Goal: Task Accomplishment & Management: Use online tool/utility

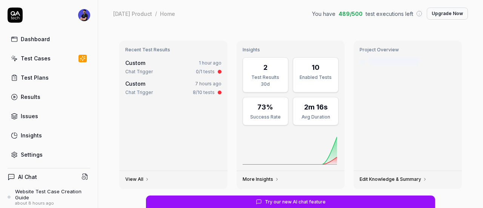
click at [38, 157] on link "Settings" at bounding box center [49, 154] width 83 height 15
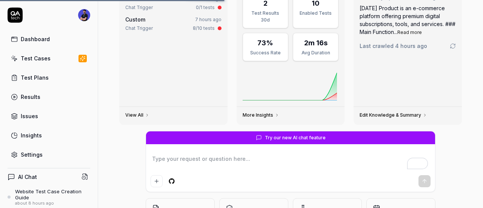
scroll to position [125, 0]
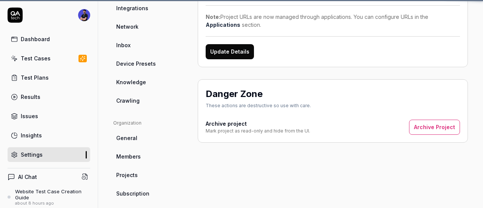
scroll to position [11, 0]
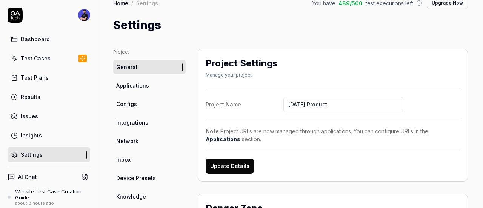
click at [135, 137] on span "Network" at bounding box center [127, 141] width 22 height 8
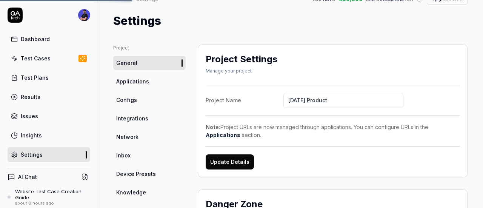
scroll to position [0, 0]
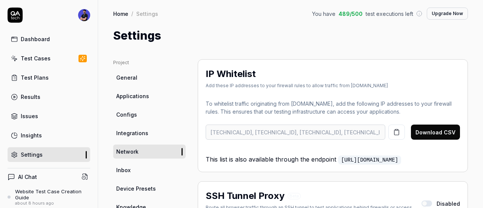
click at [237, 74] on h2 "IP Whitelist" at bounding box center [231, 74] width 50 height 14
click at [237, 75] on h2 "IP Whitelist" at bounding box center [231, 74] width 50 height 14
click at [268, 81] on div "IP Whitelist Add these IP addresses to your firewall rules to allow traffic fro…" at bounding box center [297, 78] width 182 height 22
drag, startPoint x: 269, startPoint y: 73, endPoint x: 200, endPoint y: 77, distance: 69.9
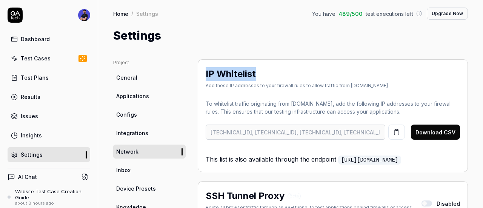
click at [200, 77] on div "IP Whitelist Add these IP addresses to your firewall rules to allow traffic fro…" at bounding box center [333, 115] width 270 height 113
copy h2 "IP Whitelist"
click at [247, 90] on div "IP Whitelist Add these IP addresses to your firewall rules to allow traffic fro…" at bounding box center [333, 79] width 254 height 25
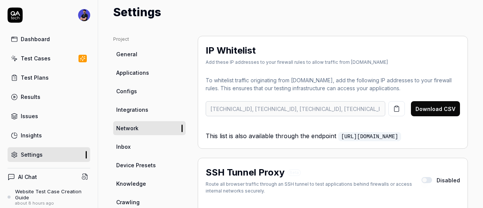
scroll to position [151, 0]
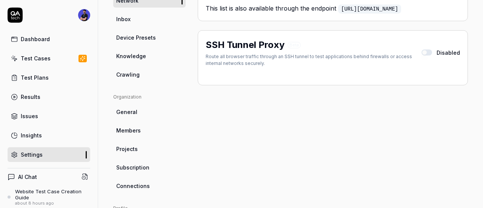
click at [212, 59] on div "Route all browser traffic through an SSH tunnel to test applications behind fir…" at bounding box center [314, 60] width 216 height 14
drag, startPoint x: 212, startPoint y: 59, endPoint x: 236, endPoint y: 58, distance: 24.2
click at [236, 58] on div "Route all browser traffic through an SSH tunnel to test applications behind fir…" at bounding box center [314, 60] width 216 height 14
click at [237, 58] on div "Route all browser traffic through an SSH tunnel to test applications behind fir…" at bounding box center [314, 60] width 216 height 14
drag, startPoint x: 237, startPoint y: 58, endPoint x: 306, endPoint y: 54, distance: 69.5
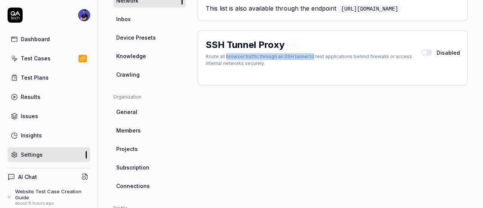
click at [306, 54] on div "Route all browser traffic through an SSH tunnel to test applications behind fir…" at bounding box center [314, 60] width 216 height 14
click at [289, 57] on div "Route all browser traffic through an SSH tunnel to test applications behind fir…" at bounding box center [314, 60] width 216 height 14
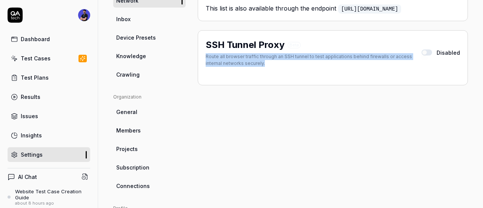
drag, startPoint x: 289, startPoint y: 57, endPoint x: 349, endPoint y: 55, distance: 60.8
click at [347, 55] on div "Route all browser traffic through an SSH tunnel to test applications behind fir…" at bounding box center [314, 60] width 216 height 14
click at [339, 56] on div "Route all browser traffic through an SSH tunnel to test applications behind fir…" at bounding box center [314, 60] width 216 height 14
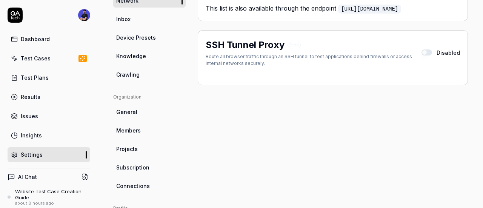
click at [421, 52] on button "button" at bounding box center [426, 52] width 11 height 6
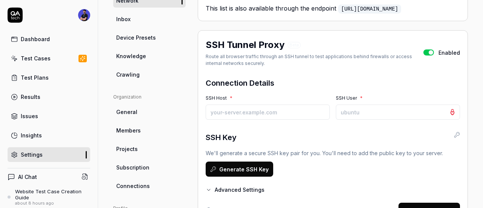
click at [424, 51] on button "button" at bounding box center [428, 52] width 11 height 6
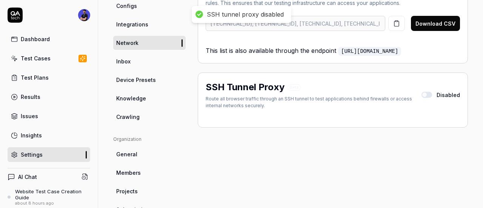
scroll to position [75, 0]
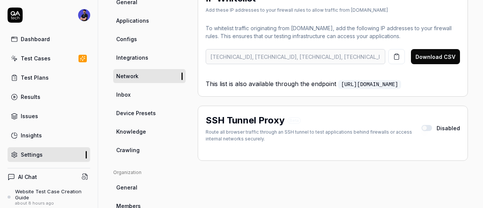
click at [414, 25] on p "To whitelist traffic originating from QA.tech, add the following IP addresses t…" at bounding box center [333, 32] width 254 height 16
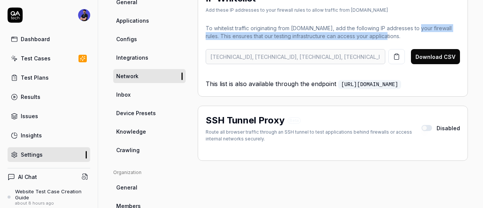
drag, startPoint x: 414, startPoint y: 25, endPoint x: 443, endPoint y: 29, distance: 29.4
click at [446, 32] on p "To whitelist traffic originating from QA.tech, add the following IP addresses t…" at bounding box center [333, 32] width 254 height 16
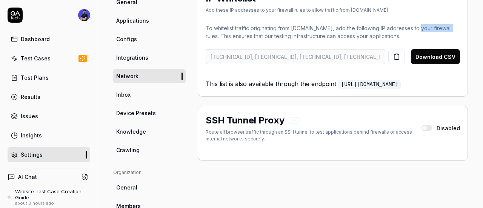
click at [435, 28] on p "To whitelist traffic originating from QA.tech, add the following IP addresses t…" at bounding box center [333, 32] width 254 height 16
click at [414, 27] on p "To whitelist traffic originating from QA.tech, add the following IP addresses t…" at bounding box center [333, 32] width 254 height 16
click at [355, 27] on p "To whitelist traffic originating from QA.tech, add the following IP addresses t…" at bounding box center [333, 32] width 254 height 16
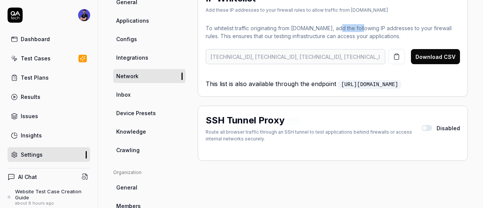
click at [355, 27] on p "To whitelist traffic originating from QA.tech, add the following IP addresses t…" at bounding box center [333, 32] width 254 height 16
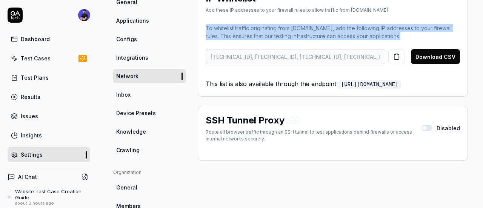
click at [355, 27] on p "To whitelist traffic originating from QA.tech, add the following IP addresses t…" at bounding box center [333, 32] width 254 height 16
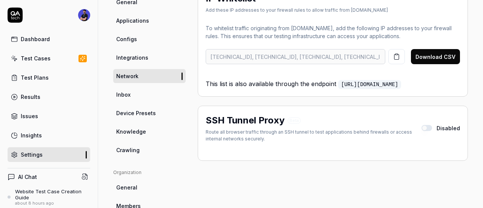
click at [287, 71] on div "To whitelist traffic originating from QA.tech, add the following IP addresses t…" at bounding box center [333, 56] width 254 height 65
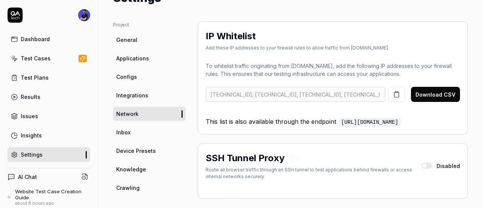
click at [224, 36] on h2 "IP Whitelist" at bounding box center [231, 36] width 50 height 14
copy h2 "IP Whitelist"
drag, startPoint x: 224, startPoint y: 36, endPoint x: 206, endPoint y: 33, distance: 18.0
click at [206, 33] on h2 "IP Whitelist" at bounding box center [231, 36] width 50 height 14
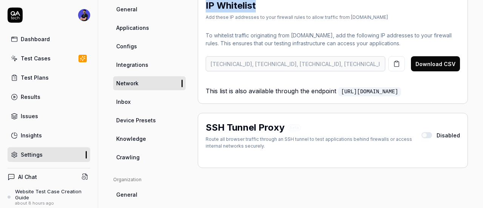
scroll to position [75, 0]
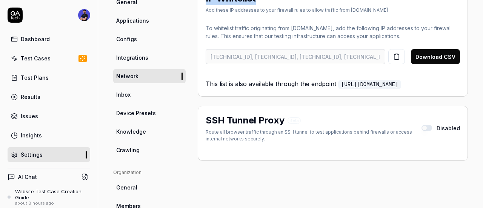
click at [127, 94] on span "Inbox" at bounding box center [123, 95] width 14 height 8
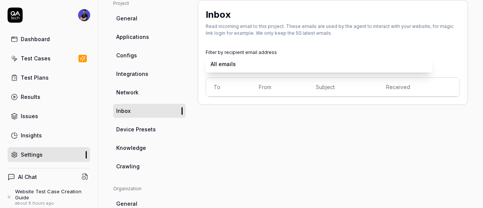
click at [237, 68] on body "Dashboard Test Cases Test Plans Results Issues Insights Settings AI Chat Websit…" at bounding box center [241, 104] width 483 height 208
click at [235, 118] on html "Dashboard Test Cases Test Plans Results Issues Insights Settings AI Chat Websit…" at bounding box center [241, 104] width 483 height 208
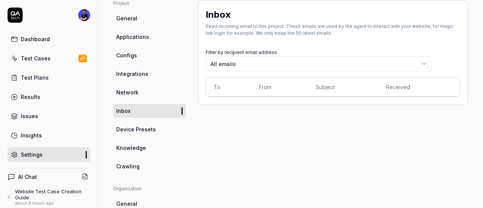
click at [163, 92] on link "Network" at bounding box center [149, 92] width 72 height 14
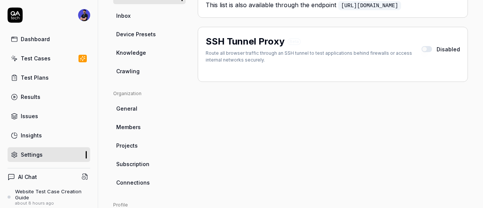
scroll to position [168, 0]
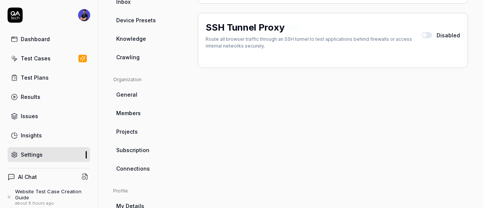
click at [61, 40] on link "Dashboard" at bounding box center [49, 39] width 83 height 15
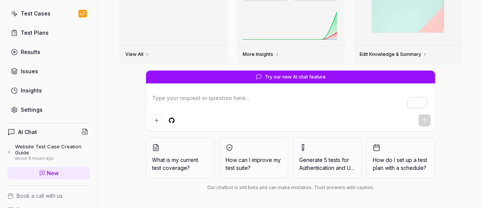
scroll to position [107, 0]
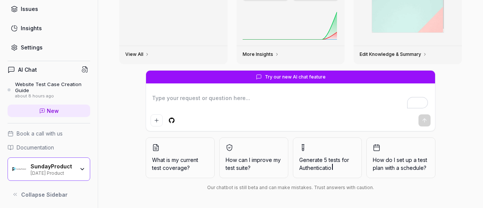
click at [30, 47] on div "Settings" at bounding box center [32, 47] width 22 height 8
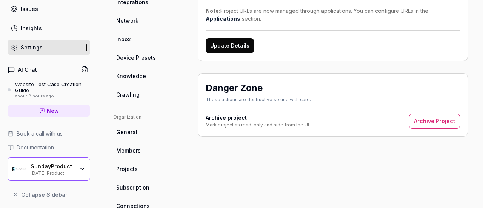
scroll to position [124, 0]
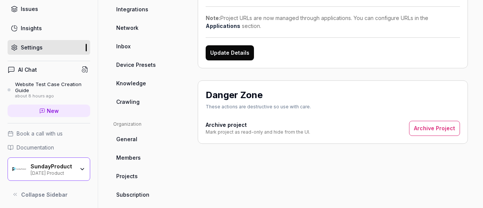
click at [137, 107] on link "Crawling" at bounding box center [149, 102] width 72 height 14
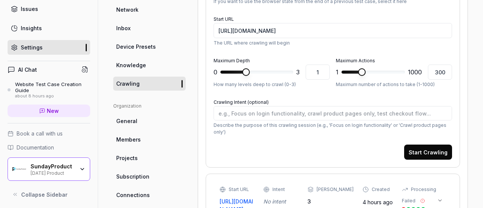
scroll to position [135, 0]
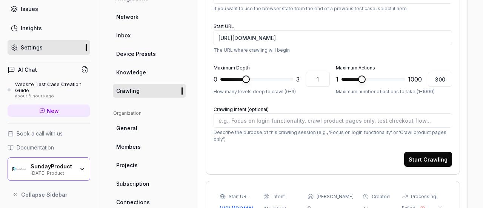
type textarea "*"
type input "383"
click at [361, 77] on span "***" at bounding box center [372, 79] width 63 height 12
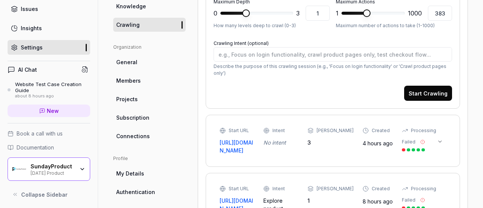
scroll to position [210, 0]
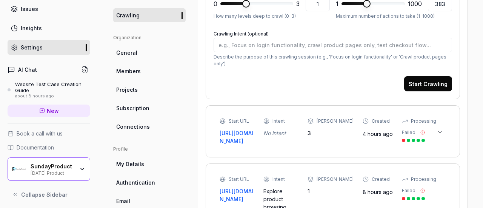
click at [406, 135] on div "Failed" at bounding box center [413, 135] width 23 height 13
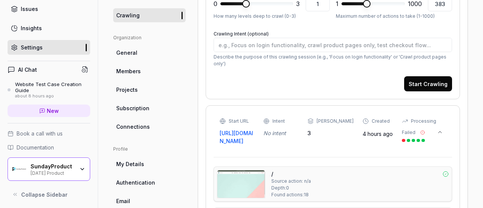
click at [425, 133] on div "Start URL https://sundayproduct.com/ Intent No intent Max Depth 3 Created 4 hou…" at bounding box center [322, 131] width 205 height 27
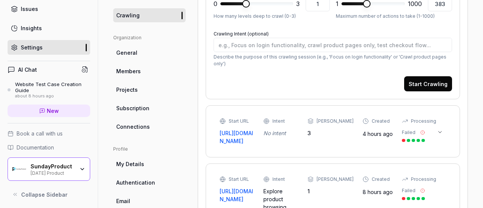
click at [438, 128] on button at bounding box center [440, 132] width 12 height 12
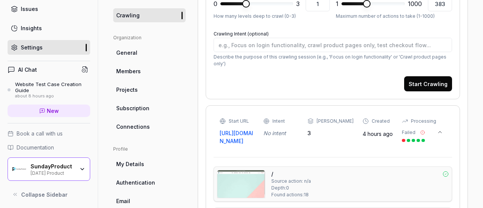
scroll to position [234, 0]
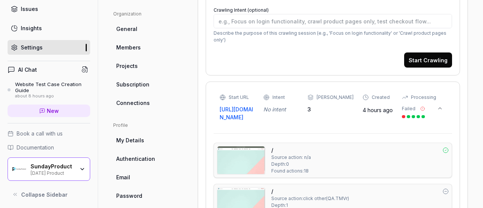
click at [236, 188] on img at bounding box center [241, 202] width 48 height 28
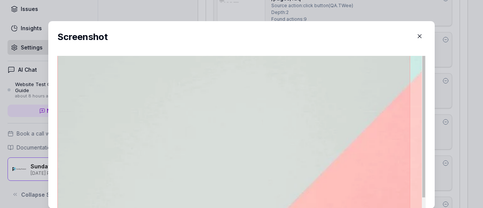
scroll to position [0, 0]
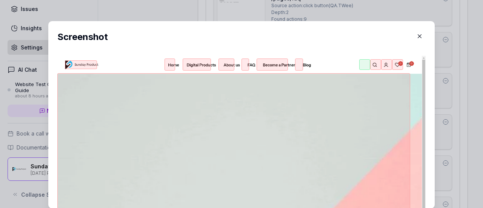
click at [416, 35] on icon "button" at bounding box center [419, 36] width 7 height 7
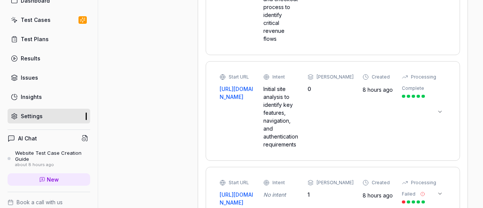
scroll to position [75, 0]
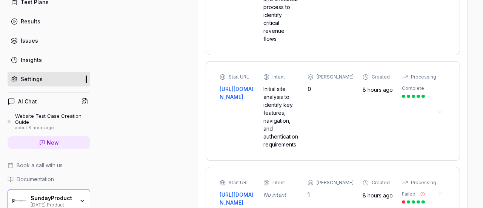
click at [50, 113] on div "Website Test Case Creation Guide" at bounding box center [52, 119] width 75 height 12
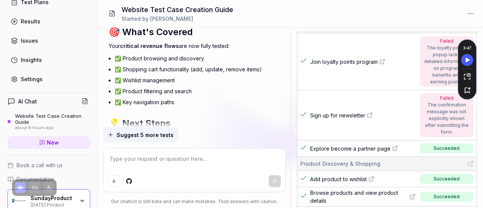
scroll to position [75, 0]
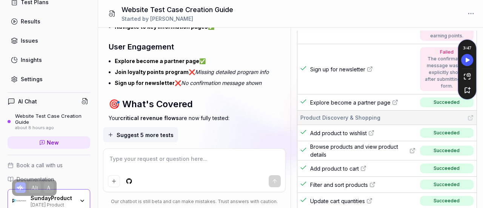
type textarea "*"
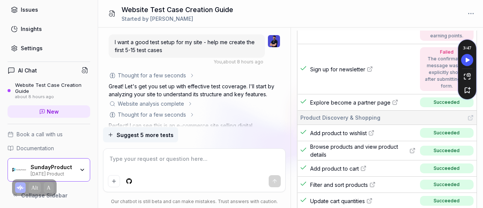
scroll to position [107, 0]
click at [39, 109] on icon at bounding box center [42, 111] width 6 height 6
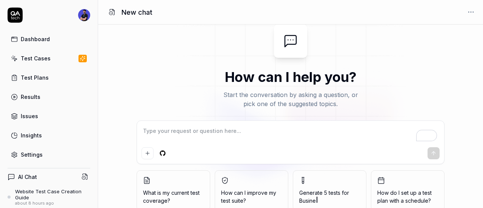
click at [44, 43] on link "Dashboard" at bounding box center [49, 39] width 83 height 15
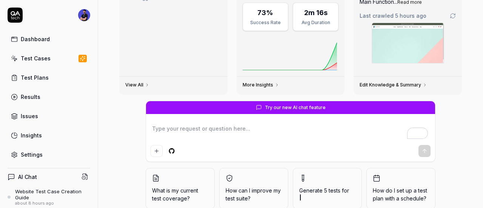
scroll to position [87, 0]
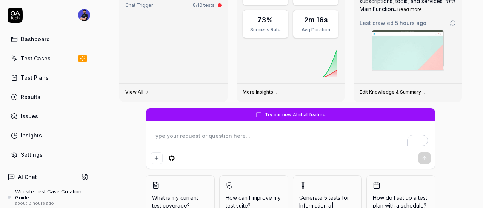
click at [41, 57] on div "Test Cases" at bounding box center [36, 58] width 30 height 8
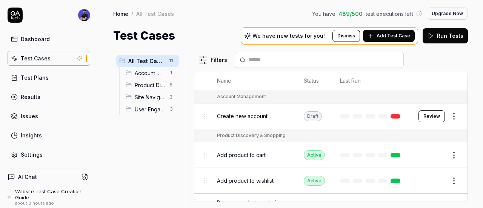
click at [391, 37] on span "Add Test Case" at bounding box center [394, 35] width 34 height 7
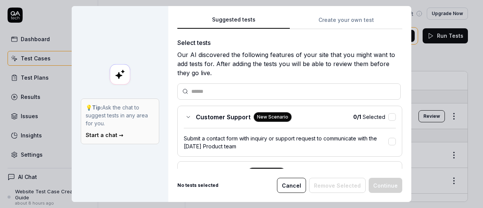
click at [293, 187] on button "Cancel" at bounding box center [291, 185] width 29 height 15
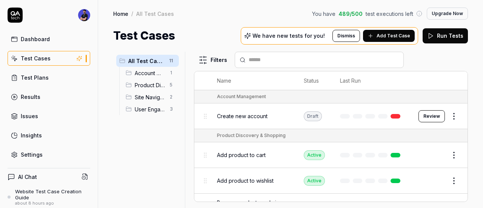
click at [50, 39] on link "Dashboard" at bounding box center [49, 39] width 83 height 15
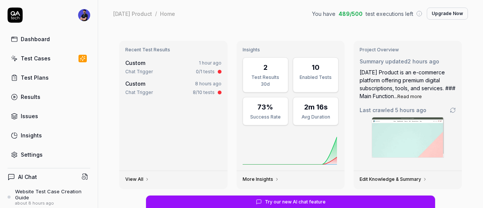
click at [47, 148] on link "Settings" at bounding box center [49, 154] width 83 height 15
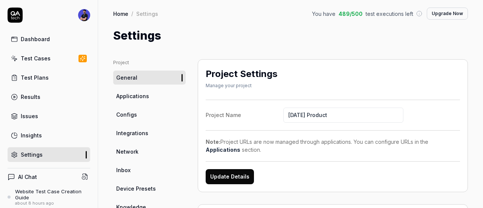
scroll to position [38, 0]
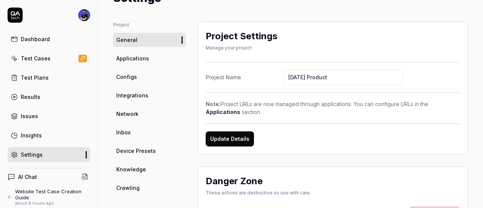
click at [129, 186] on span "Crawling" at bounding box center [127, 188] width 23 height 8
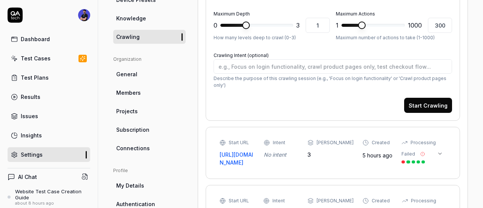
scroll to position [75, 0]
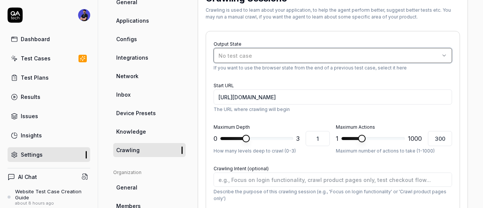
click at [241, 53] on span "No test case" at bounding box center [235, 55] width 34 height 6
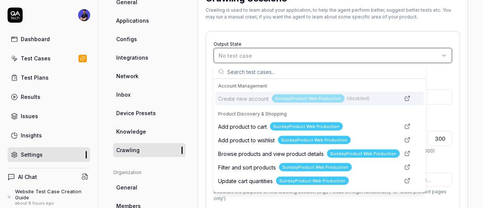
click at [241, 54] on span "No test case" at bounding box center [235, 55] width 34 height 6
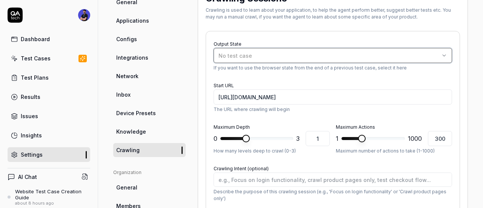
click at [240, 55] on span "No test case" at bounding box center [235, 55] width 34 height 6
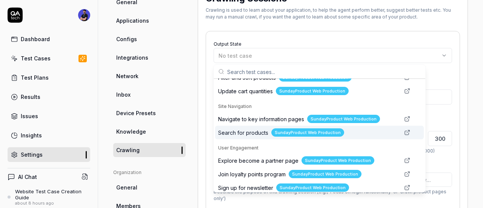
scroll to position [94, 0]
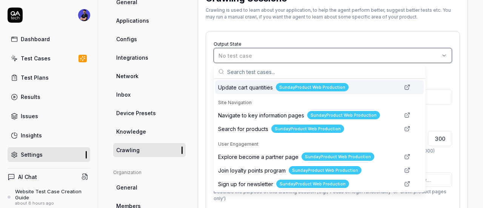
click at [259, 51] on button "No test case" at bounding box center [333, 55] width 238 height 15
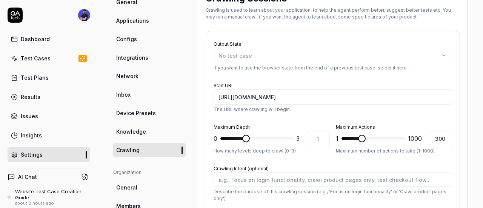
type textarea "*"
type input "3"
click at [293, 139] on span at bounding box center [256, 138] width 73 height 3
type textarea "*"
type input "1000"
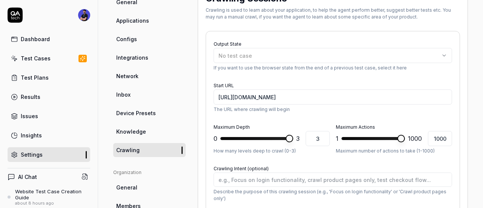
click at [405, 142] on span "****" at bounding box center [372, 138] width 63 height 12
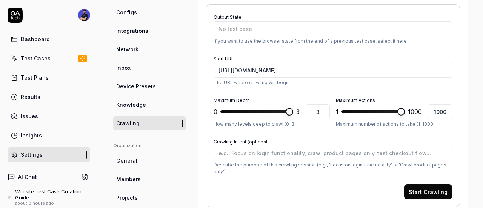
scroll to position [151, 0]
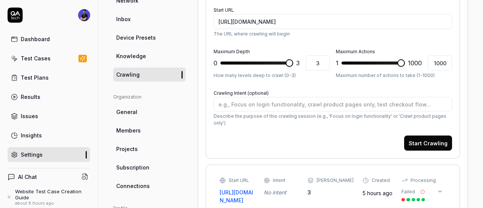
click at [433, 141] on button "Start Crawling" at bounding box center [428, 142] width 48 height 15
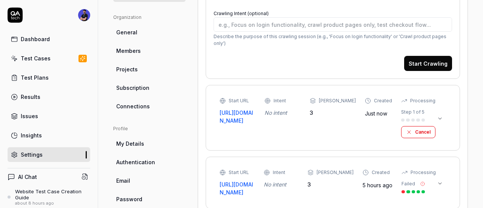
scroll to position [264, 0]
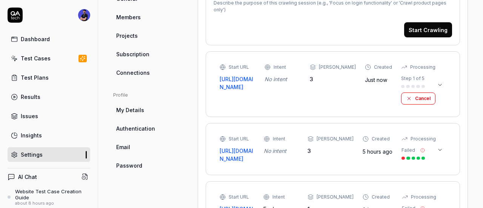
click at [437, 82] on icon at bounding box center [440, 85] width 6 height 6
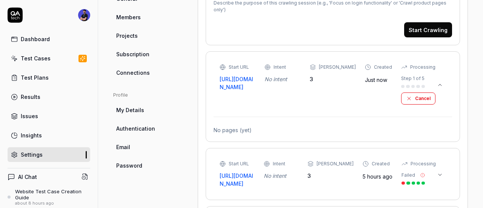
click at [437, 82] on icon at bounding box center [440, 85] width 6 height 6
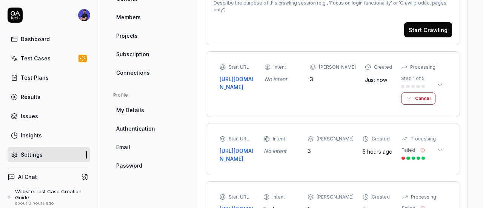
click at [43, 42] on div "Dashboard" at bounding box center [35, 39] width 29 height 8
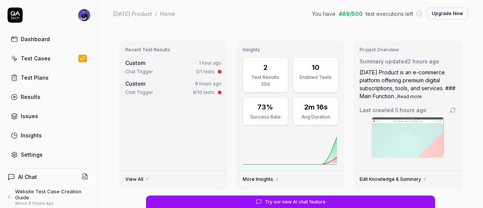
click at [38, 154] on div "Settings" at bounding box center [32, 155] width 22 height 8
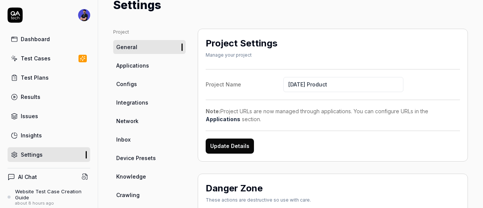
scroll to position [38, 0]
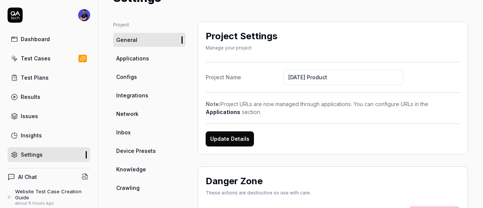
click at [134, 186] on span "Crawling" at bounding box center [127, 188] width 23 height 8
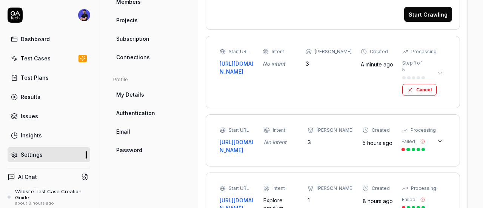
scroll to position [264, 0]
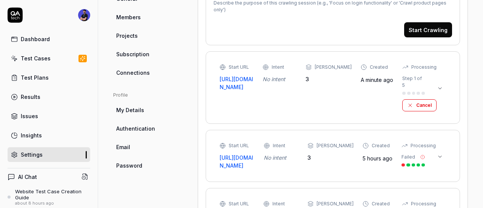
click at [434, 82] on button at bounding box center [440, 88] width 12 height 12
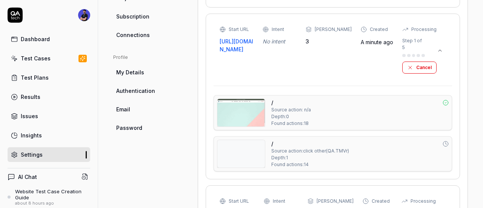
scroll to position [226, 0]
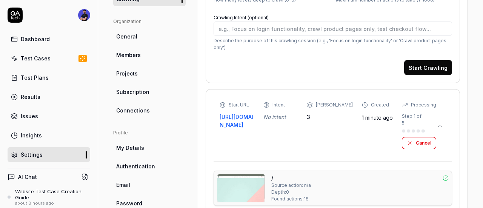
click at [35, 37] on div "Dashboard" at bounding box center [35, 39] width 29 height 8
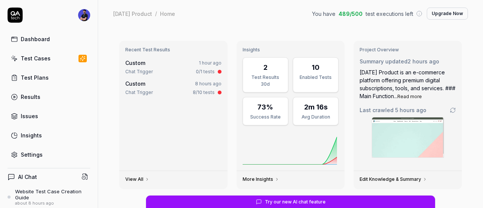
click at [41, 54] on div "Test Cases" at bounding box center [36, 58] width 30 height 8
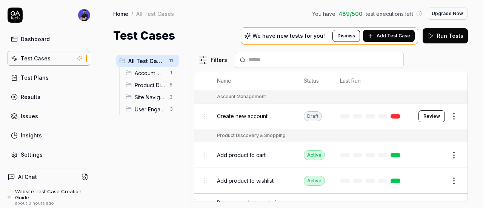
click at [29, 40] on div "Dashboard" at bounding box center [35, 39] width 29 height 8
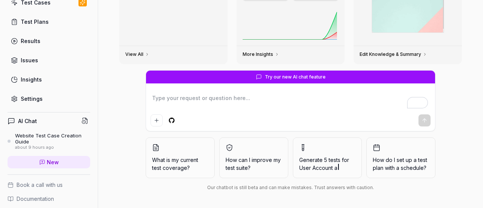
scroll to position [75, 0]
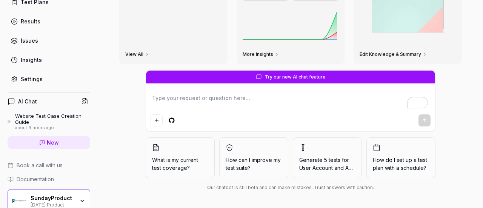
click at [34, 79] on div "Settings" at bounding box center [32, 79] width 22 height 8
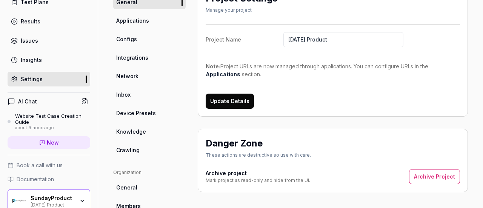
scroll to position [86, 0]
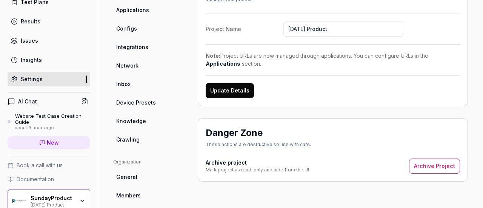
click at [131, 135] on span "Crawling" at bounding box center [127, 139] width 23 height 8
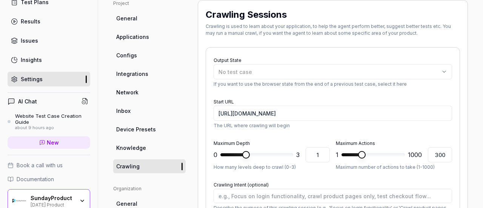
scroll to position [248, 0]
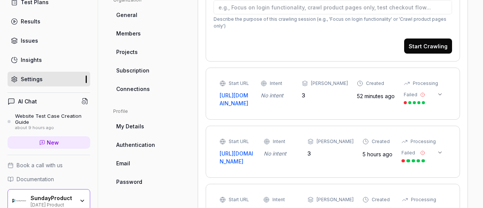
click at [437, 97] on icon at bounding box center [440, 94] width 6 height 6
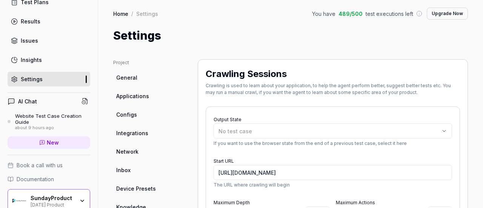
scroll to position [0, 0]
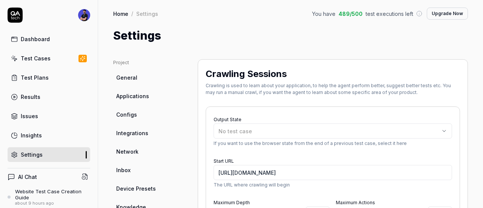
click at [41, 39] on div "Dashboard" at bounding box center [35, 39] width 29 height 8
type textarea "*"
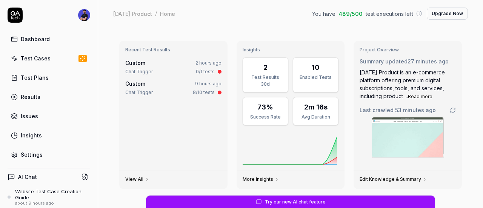
click at [35, 76] on div "Test Plans" at bounding box center [35, 78] width 28 height 8
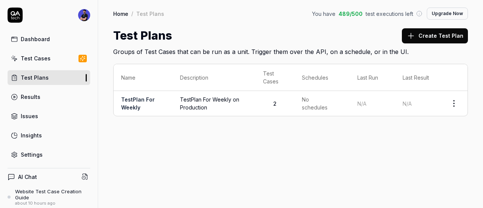
click at [33, 43] on link "Dashboard" at bounding box center [49, 39] width 83 height 15
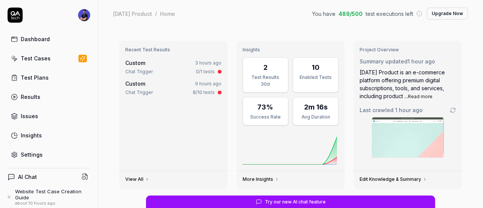
click at [416, 98] on button "Read more" at bounding box center [420, 96] width 25 height 7
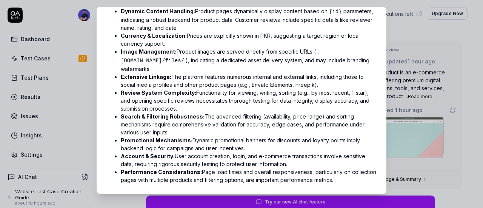
scroll to position [21, 0]
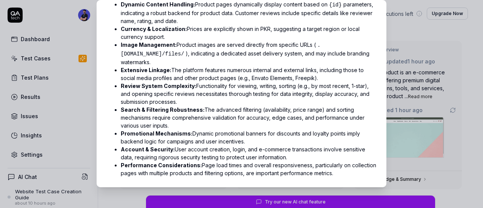
click at [132, 133] on strong "Promotional Mechanisms:" at bounding box center [157, 133] width 72 height 6
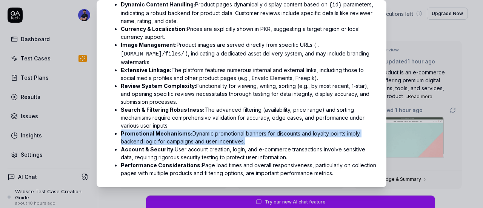
click at [132, 133] on strong "Promotional Mechanisms:" at bounding box center [157, 133] width 72 height 6
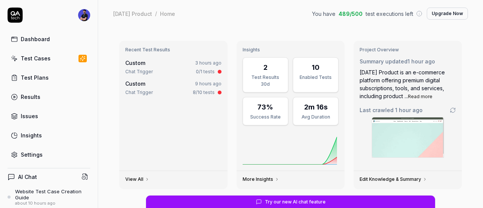
click at [52, 60] on link "Test Cases" at bounding box center [49, 58] width 83 height 15
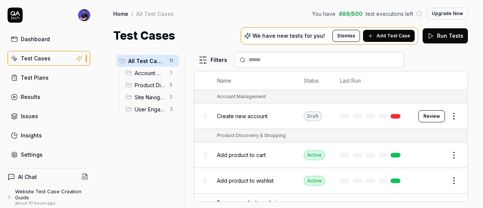
click at [386, 39] on span "Add Test Case" at bounding box center [394, 35] width 34 height 7
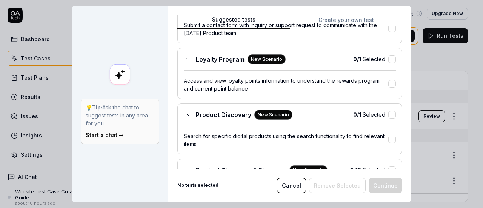
scroll to position [189, 0]
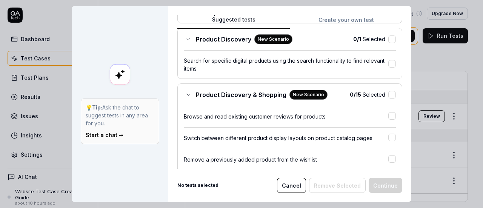
click at [185, 94] on icon at bounding box center [188, 95] width 6 height 6
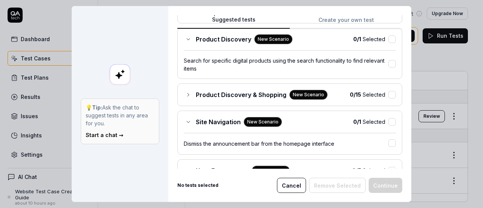
click at [185, 94] on icon at bounding box center [188, 95] width 6 height 6
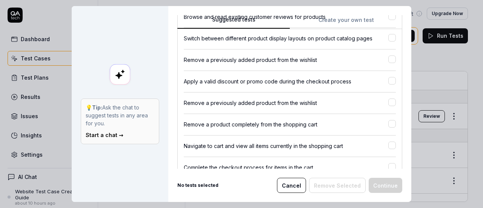
scroll to position [340, 0]
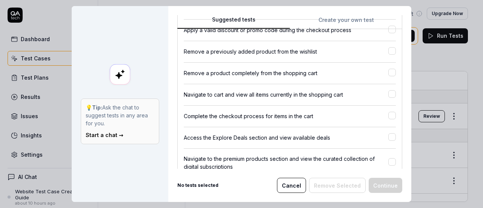
click at [302, 117] on div "Complete the checkout process for items in the cart" at bounding box center [286, 116] width 205 height 8
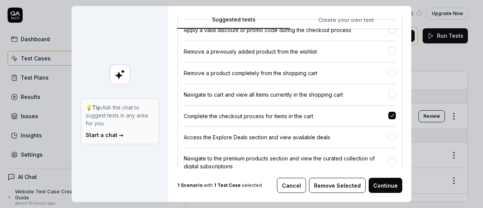
click at [319, 120] on div "Product Discovery & Shopping New Scenario 1 / 15 Selected Browse and read exist…" at bounding box center [289, 114] width 225 height 365
click at [388, 115] on button "button" at bounding box center [392, 116] width 8 height 8
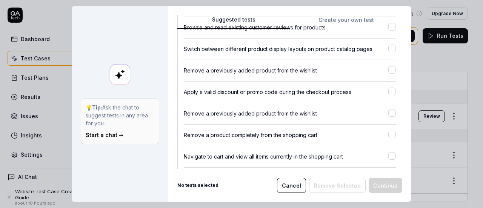
scroll to position [226, 0]
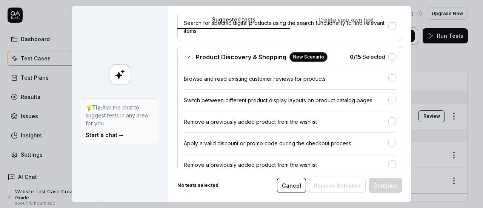
click at [189, 52] on div "Product Discovery & Shopping New Scenario" at bounding box center [256, 57] width 144 height 10
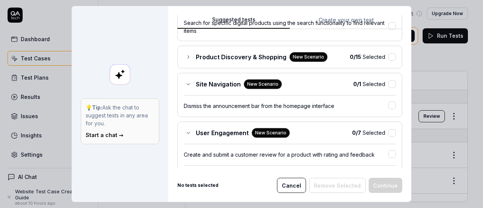
scroll to position [264, 0]
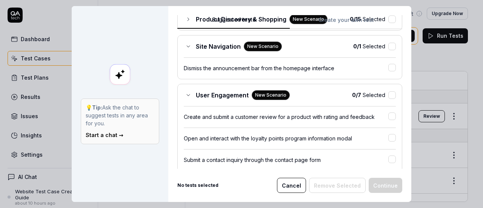
click at [184, 48] on div "Site Navigation New Scenario" at bounding box center [233, 47] width 98 height 10
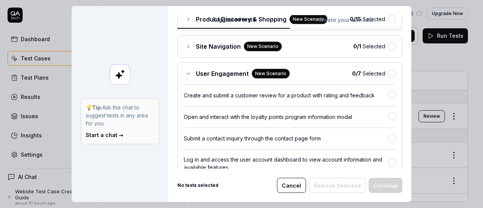
click at [239, 91] on div "Create and submit a customer review for a product with rating and feedback" at bounding box center [286, 95] width 205 height 8
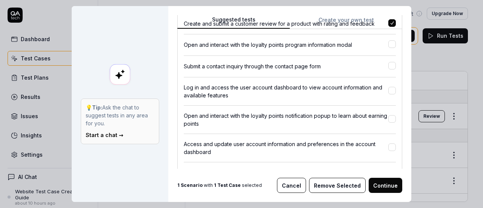
scroll to position [302, 0]
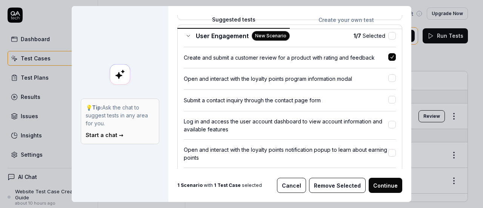
click at [388, 57] on div at bounding box center [392, 57] width 8 height 9
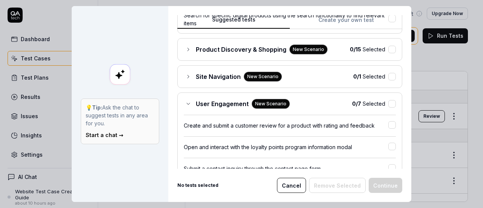
scroll to position [234, 0]
click at [187, 99] on div "User Engagement New Scenario" at bounding box center [237, 104] width 106 height 10
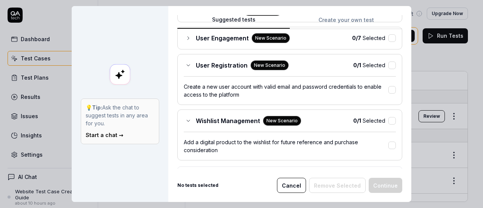
scroll to position [347, 0]
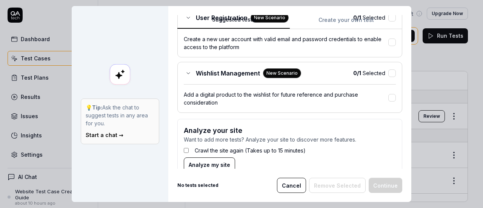
click at [185, 70] on icon at bounding box center [188, 73] width 6 height 6
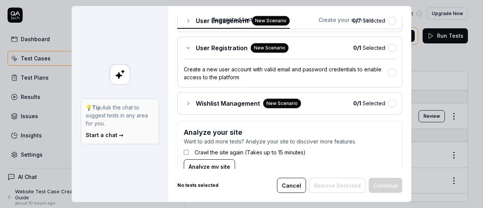
scroll to position [292, 0]
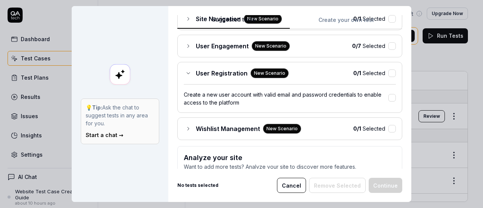
click at [376, 91] on div "Create a new user account with valid email and password credentials to enable a…" at bounding box center [286, 99] width 205 height 16
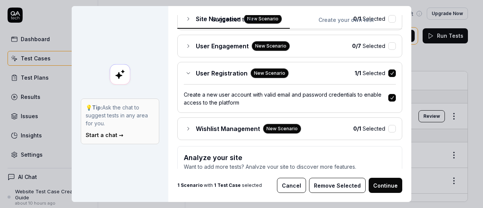
click at [196, 71] on span "User Registration" at bounding box center [222, 73] width 52 height 9
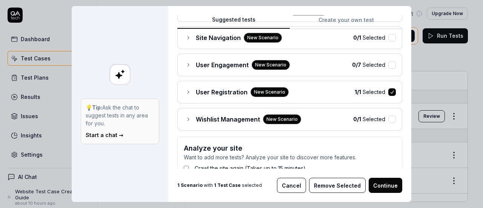
scroll to position [254, 0]
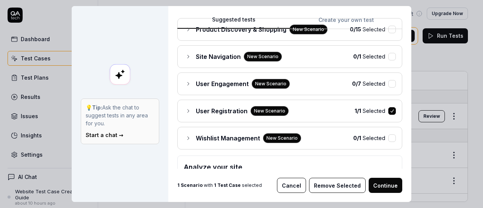
click at [186, 84] on div "User Engagement New Scenario" at bounding box center [237, 84] width 106 height 10
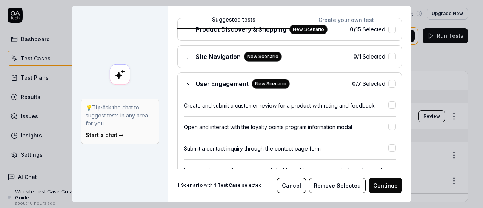
click at [285, 106] on div "Create and submit a customer review for a product with rating and feedback" at bounding box center [290, 102] width 212 height 15
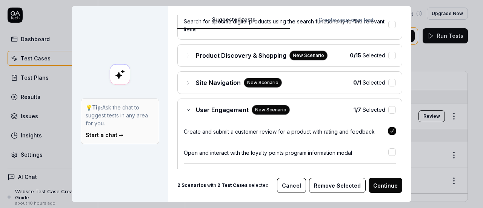
scroll to position [216, 0]
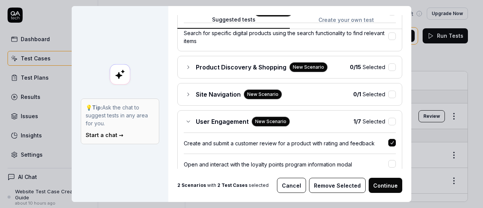
click at [192, 95] on div "Site Navigation New Scenario" at bounding box center [233, 94] width 98 height 10
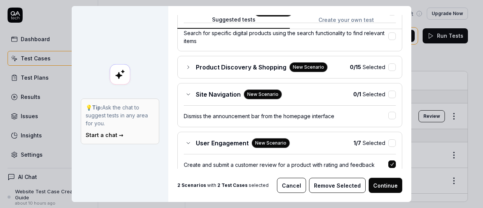
click at [192, 89] on div "Site Navigation New Scenario" at bounding box center [233, 94] width 98 height 10
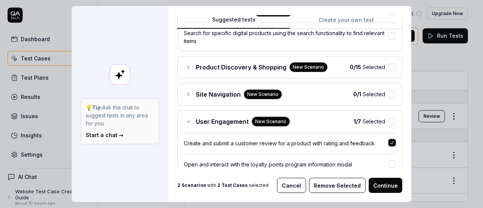
click at [184, 67] on div "Product Discovery & Shopping New Scenario" at bounding box center [256, 67] width 144 height 10
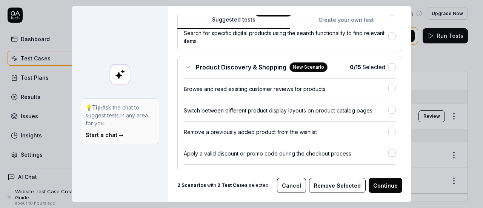
click at [301, 107] on div "Switch between different product display layouts on product catalog pages" at bounding box center [286, 110] width 205 height 8
click at [315, 106] on div "Switch between different product display layouts on product catalog pages" at bounding box center [286, 110] width 205 height 8
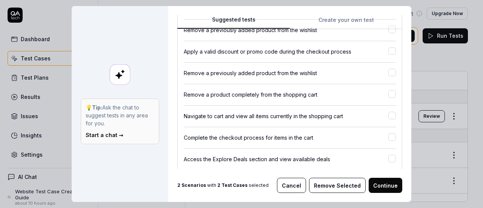
scroll to position [329, 0]
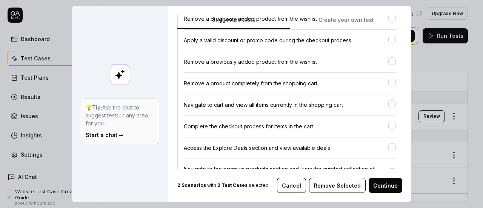
click at [253, 129] on div "Complete the checkout process for items in the cart" at bounding box center [290, 122] width 212 height 15
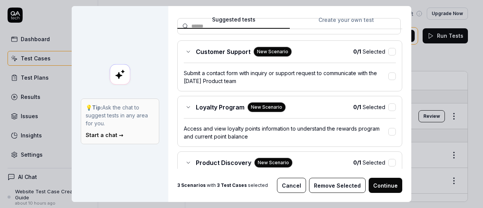
scroll to position [0, 0]
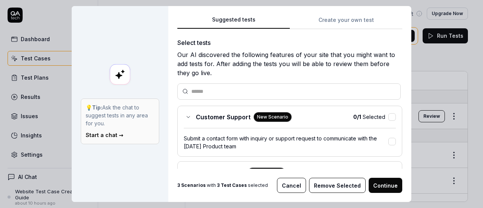
click at [184, 119] on div "Customer Support New Scenario" at bounding box center [238, 117] width 108 height 10
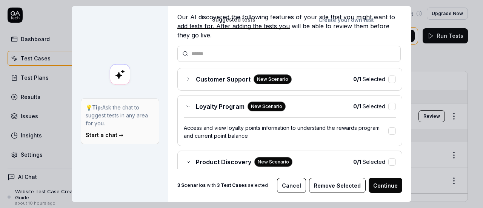
click at [184, 103] on div "Loyalty Program New Scenario" at bounding box center [235, 107] width 102 height 10
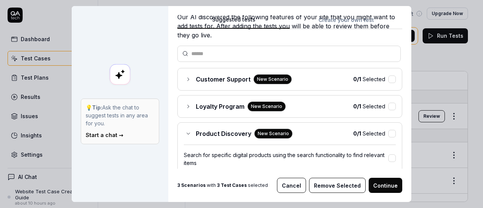
scroll to position [75, 0]
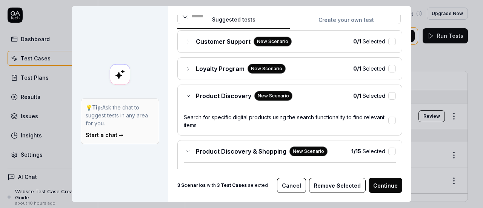
click at [185, 94] on icon at bounding box center [188, 96] width 6 height 6
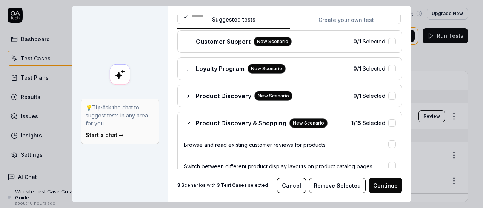
scroll to position [113, 0]
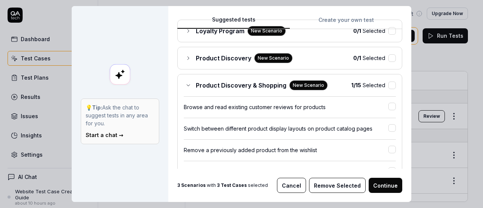
click at [187, 86] on icon at bounding box center [188, 85] width 6 height 6
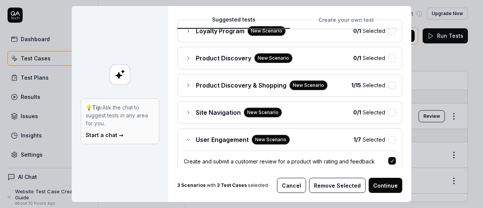
click at [187, 86] on icon at bounding box center [188, 85] width 6 height 6
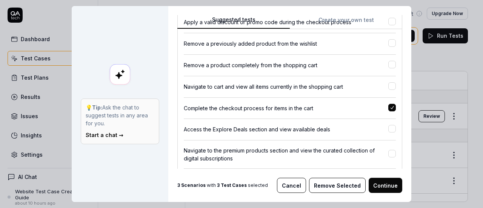
scroll to position [264, 0]
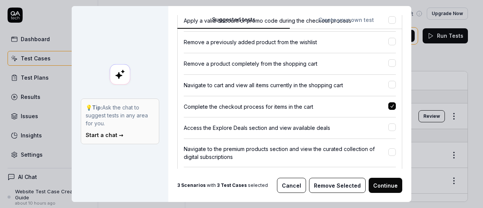
click at [367, 88] on div "Navigate to cart and view all items currently in the shopping cart" at bounding box center [286, 85] width 205 height 8
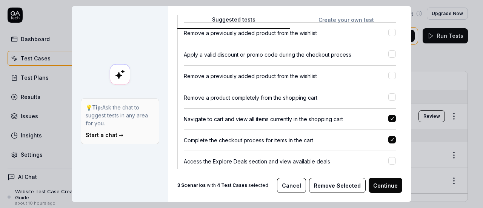
scroll to position [226, 0]
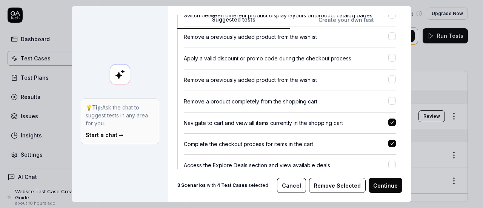
click at [374, 60] on div "Apply a valid discount or promo code during the checkout process" at bounding box center [286, 58] width 205 height 8
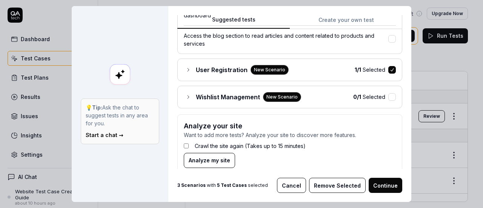
scroll to position [738, 0]
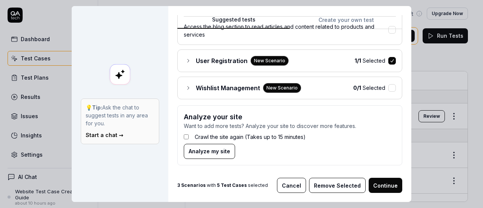
click at [389, 185] on button "Continue" at bounding box center [386, 185] width 34 height 15
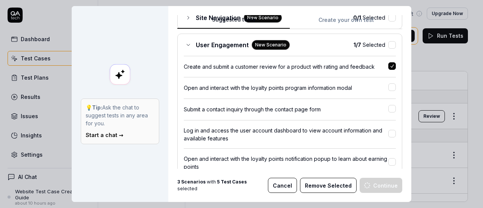
scroll to position [498, 0]
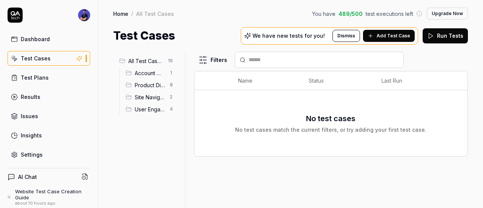
click at [32, 42] on div "Dashboard" at bounding box center [35, 39] width 29 height 8
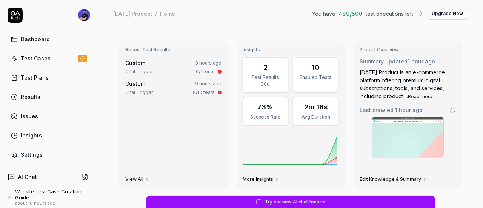
click at [43, 60] on div "Test Cases" at bounding box center [36, 58] width 30 height 8
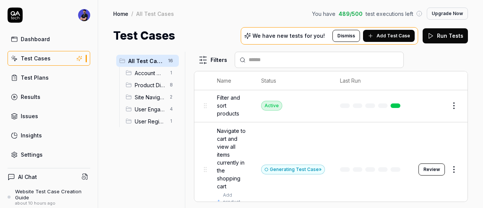
scroll to position [340, 0]
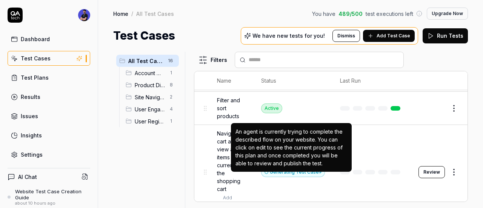
click at [292, 177] on div "Generating Test Case »" at bounding box center [293, 172] width 64 height 10
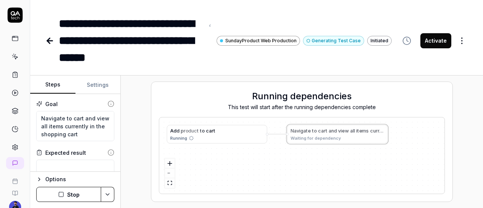
type textarea "*"
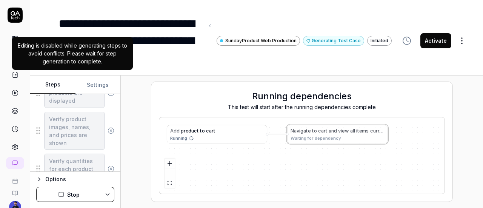
scroll to position [189, 0]
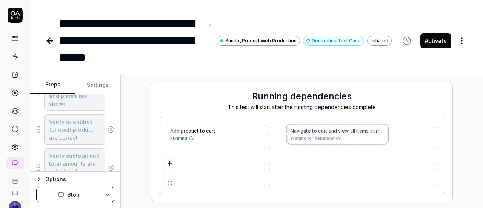
click at [38, 31] on div "**********" at bounding box center [256, 33] width 453 height 66
click at [48, 39] on icon at bounding box center [48, 40] width 3 height 5
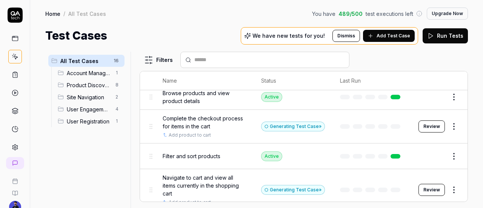
scroll to position [264, 0]
